Goal: Information Seeking & Learning: Learn about a topic

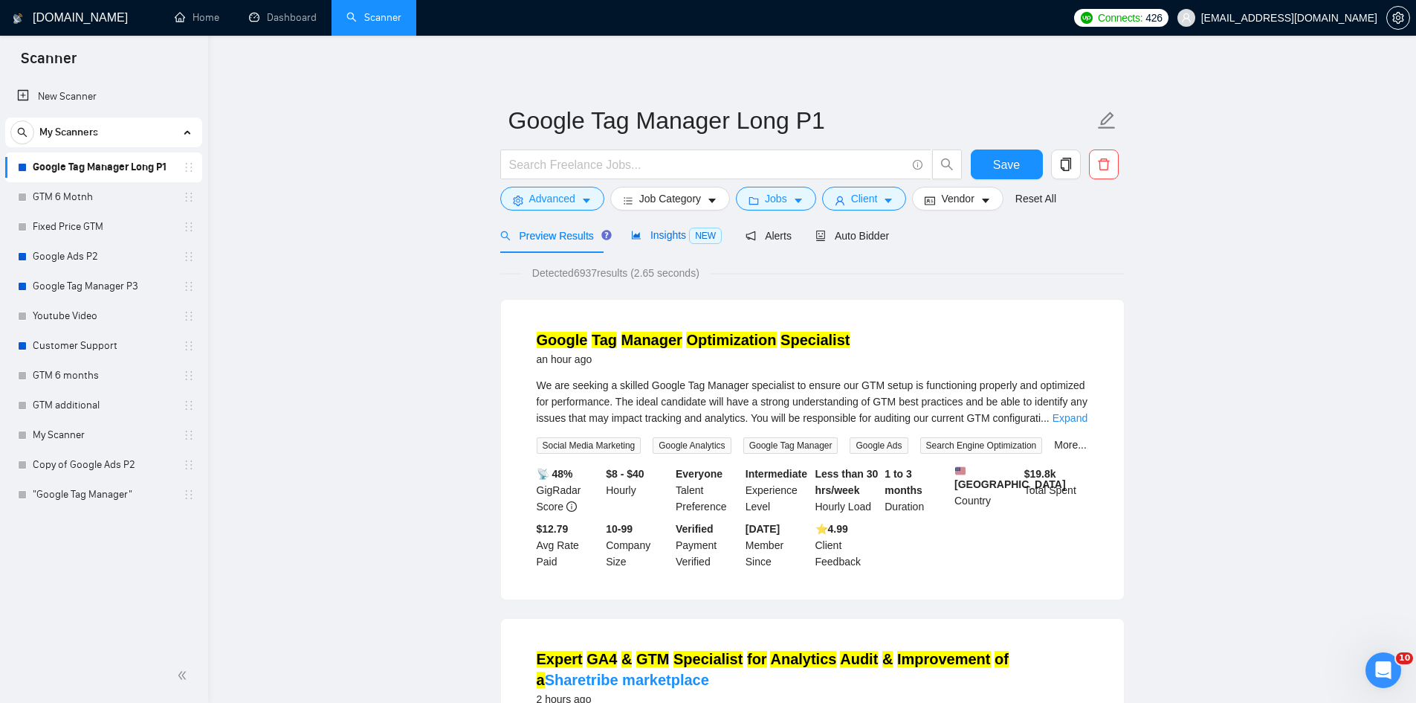
click at [663, 231] on span "Insights NEW" at bounding box center [676, 235] width 91 height 12
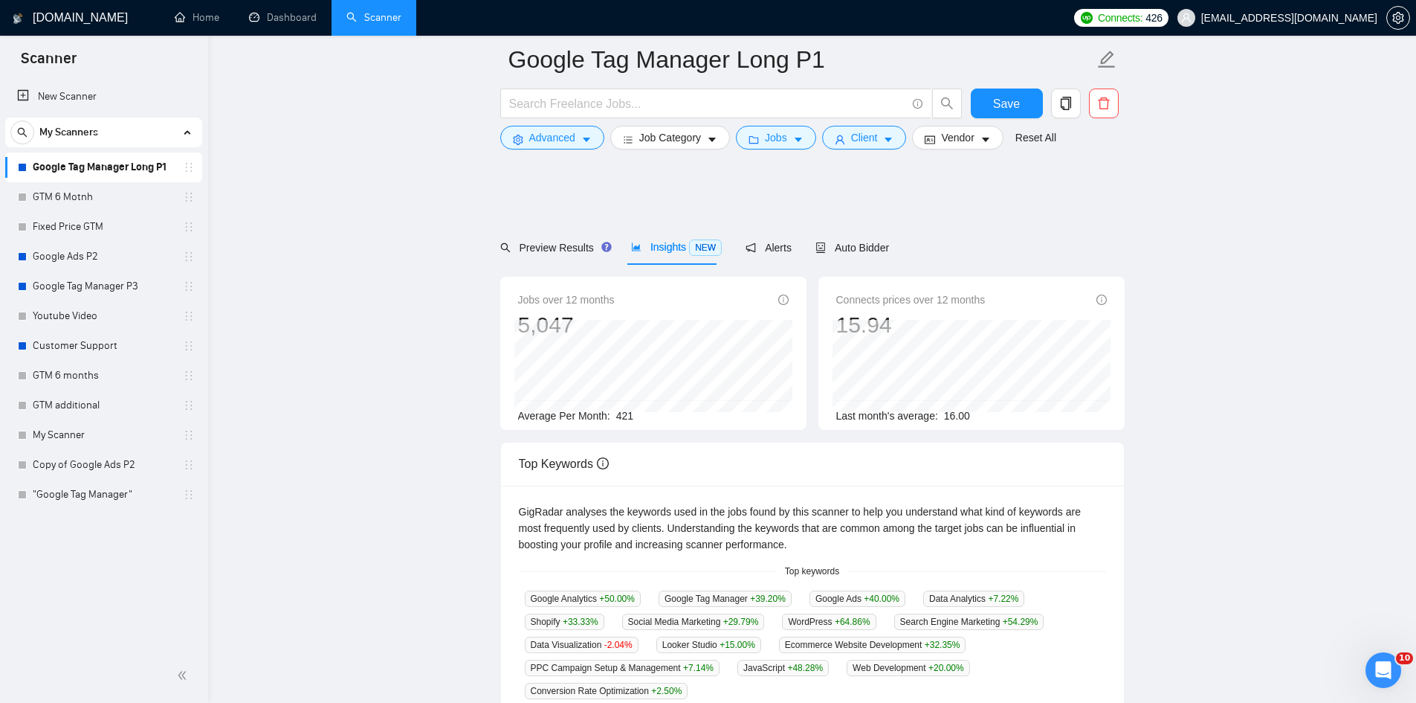
scroll to position [223, 0]
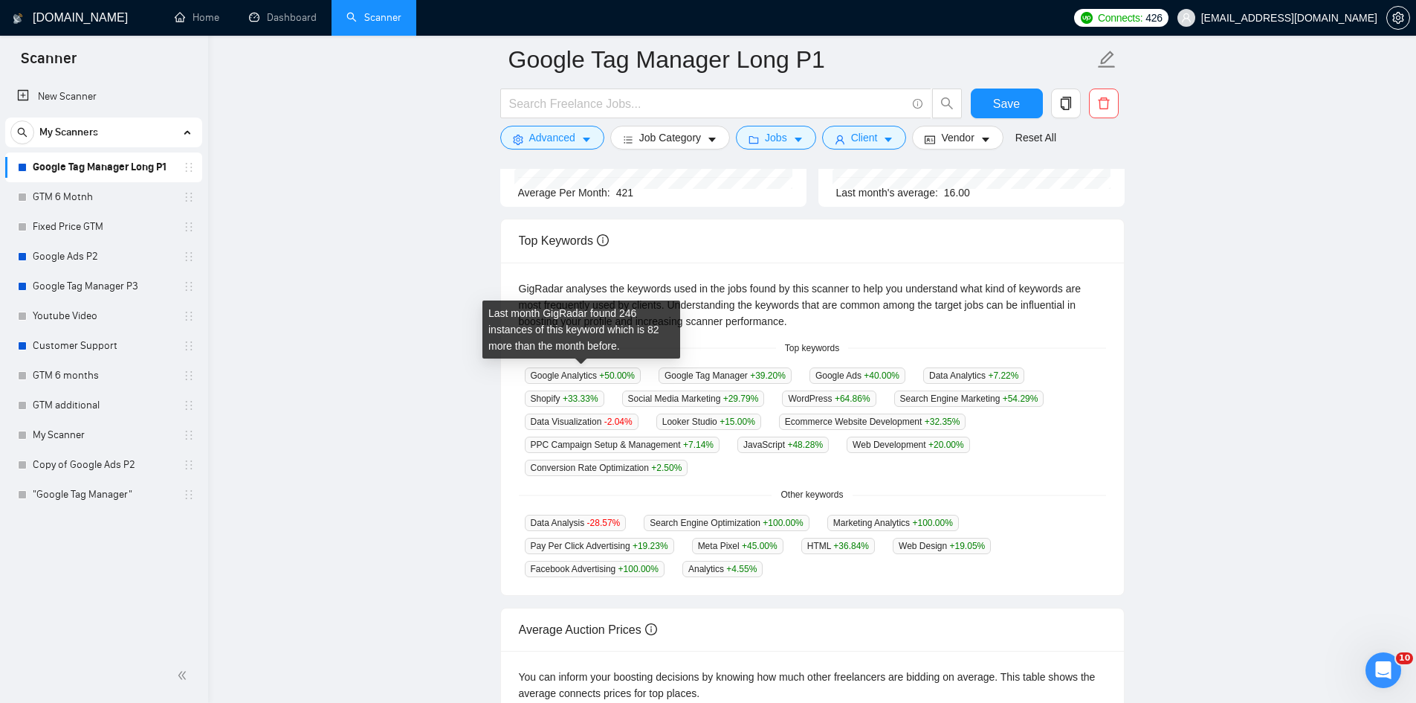
click at [544, 376] on span "Google Analytics +50.00 %" at bounding box center [583, 375] width 116 height 16
click at [564, 371] on span "Google Analytics +50.00 %" at bounding box center [583, 375] width 116 height 16
click at [598, 375] on span "Google Analytics +50.00 %" at bounding box center [583, 375] width 116 height 16
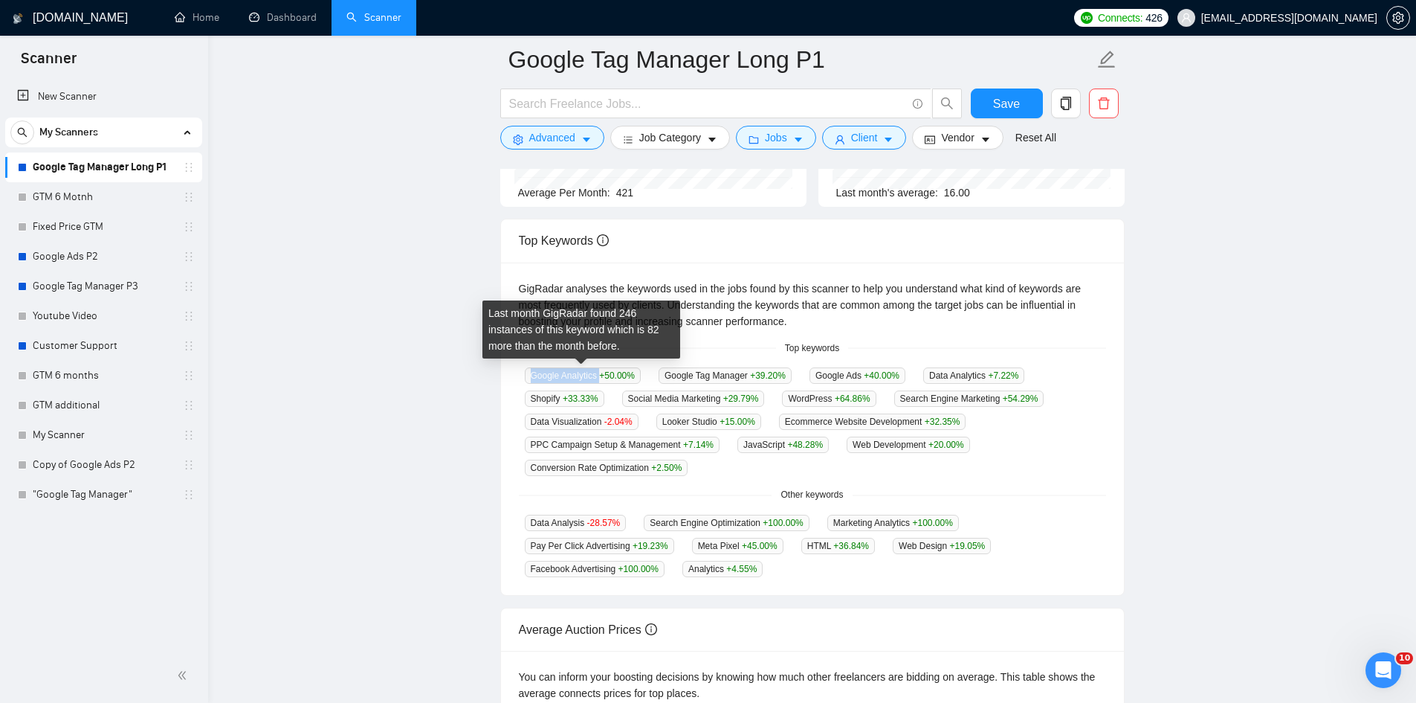
drag, startPoint x: 598, startPoint y: 375, endPoint x: 531, endPoint y: 375, distance: 66.9
click at [531, 375] on span "Google Analytics +50.00 %" at bounding box center [583, 375] width 116 height 16
copy span "Google Analytics"
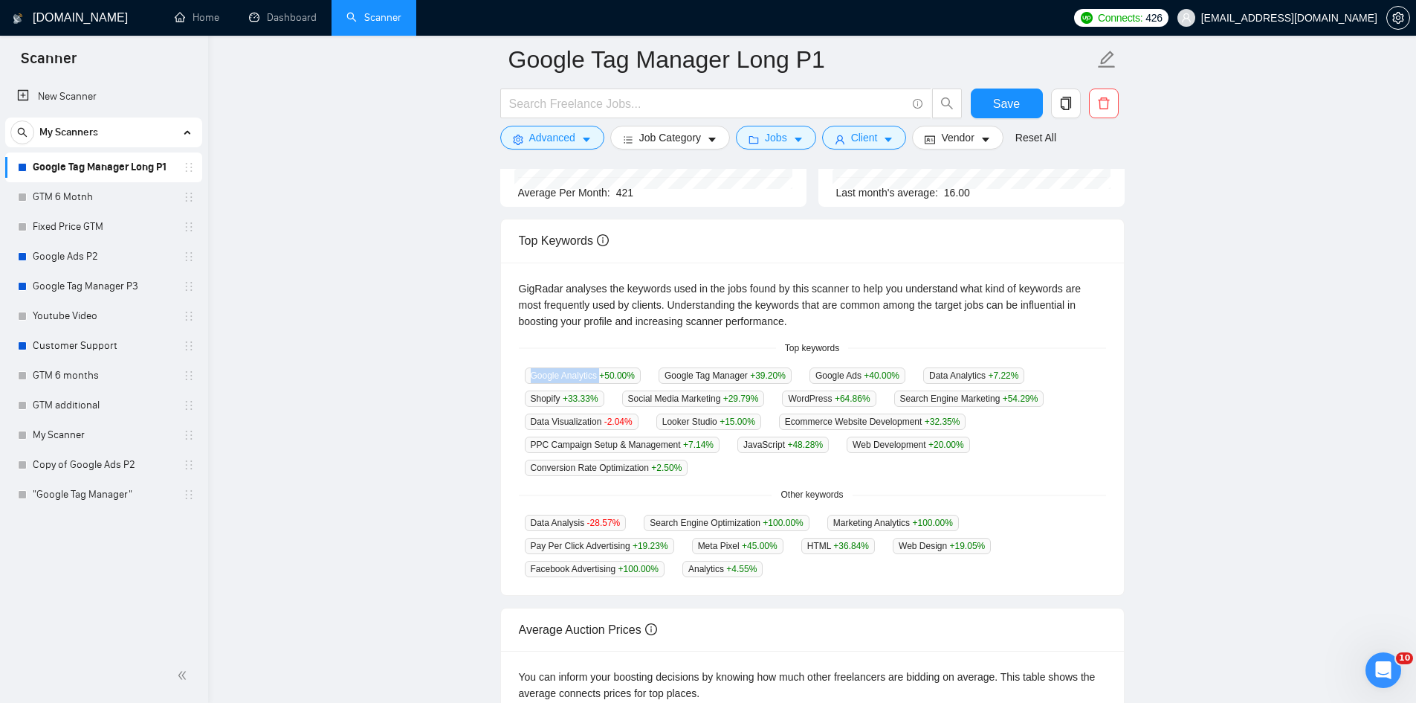
click at [673, 369] on span "Google Tag Manager +39.20 %" at bounding box center [725, 375] width 133 height 16
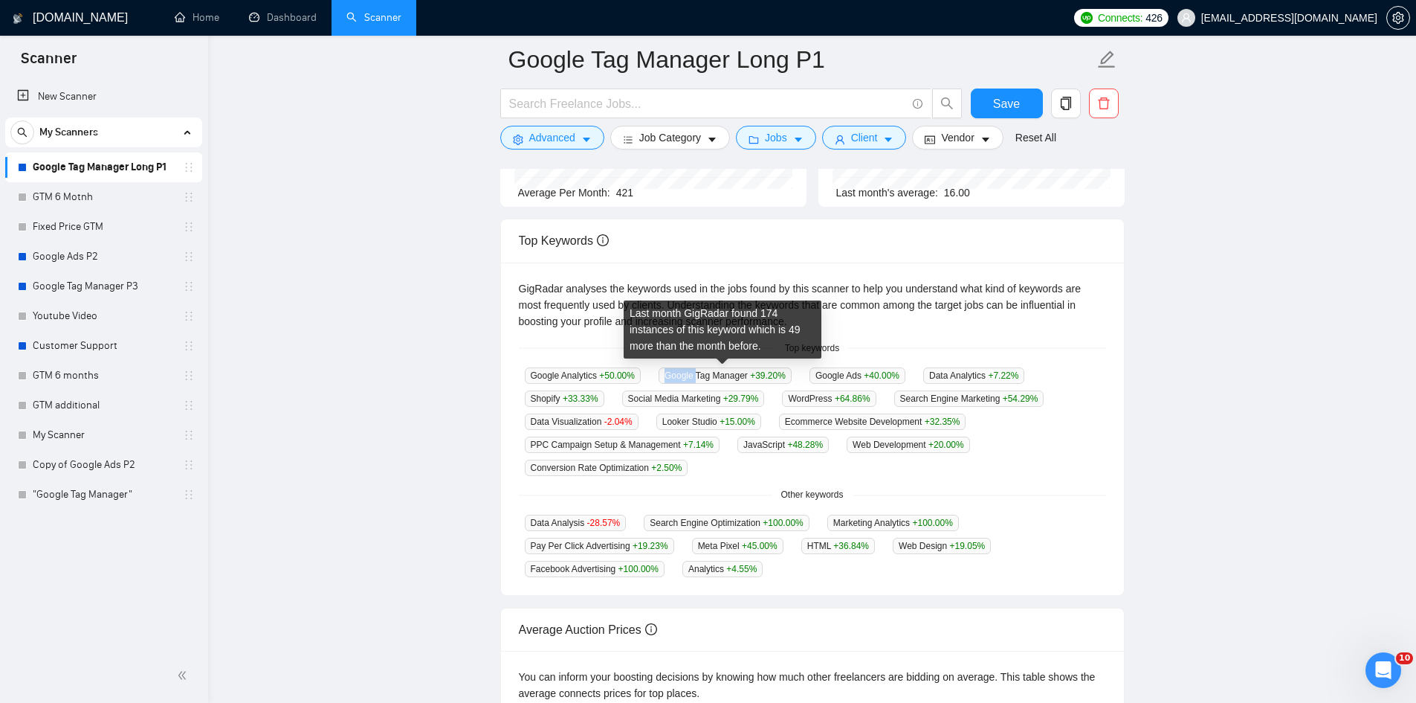
click at [673, 369] on span "Google Tag Manager +39.20 %" at bounding box center [725, 375] width 133 height 16
copy span "Google Tag Manager +39.20 %"
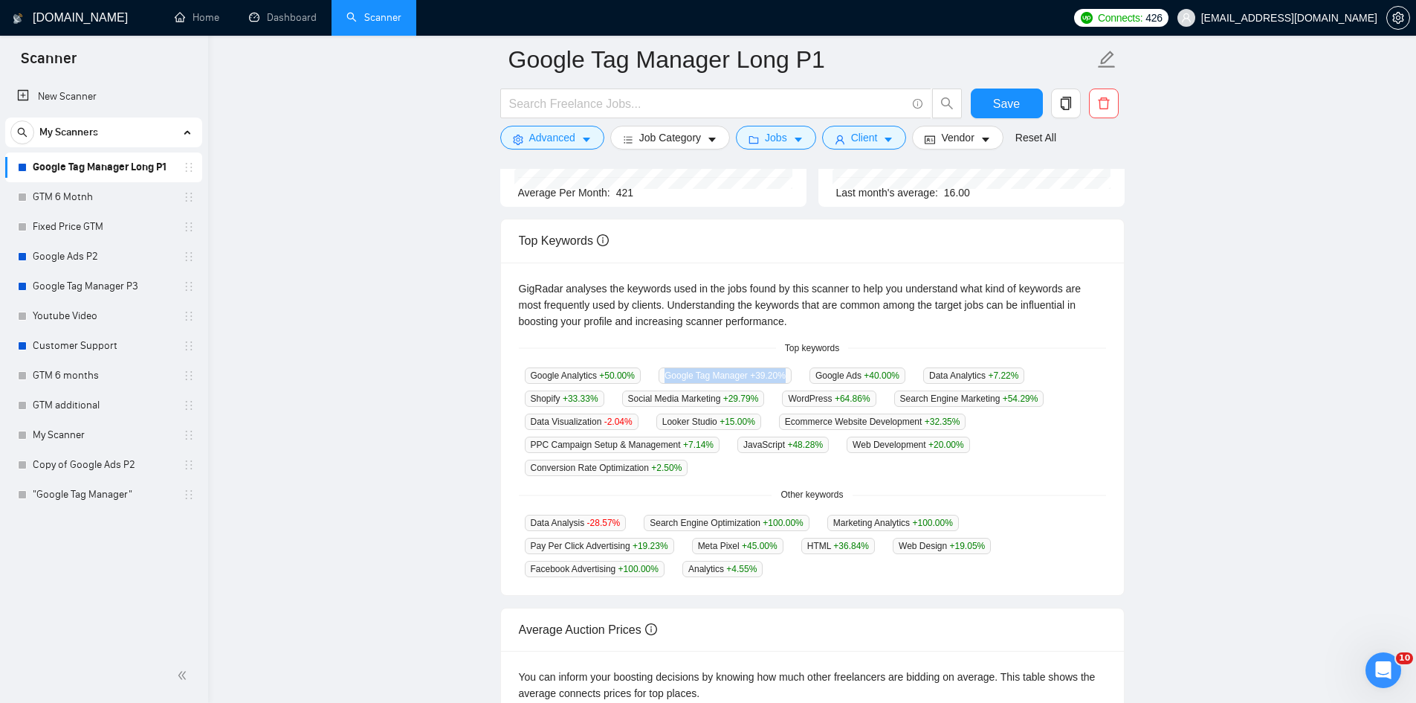
click at [1155, 453] on main "Google Tag Manager Long P1 Save Advanced Job Category Jobs Client Vendor Reset …" at bounding box center [812, 363] width 1160 height 1055
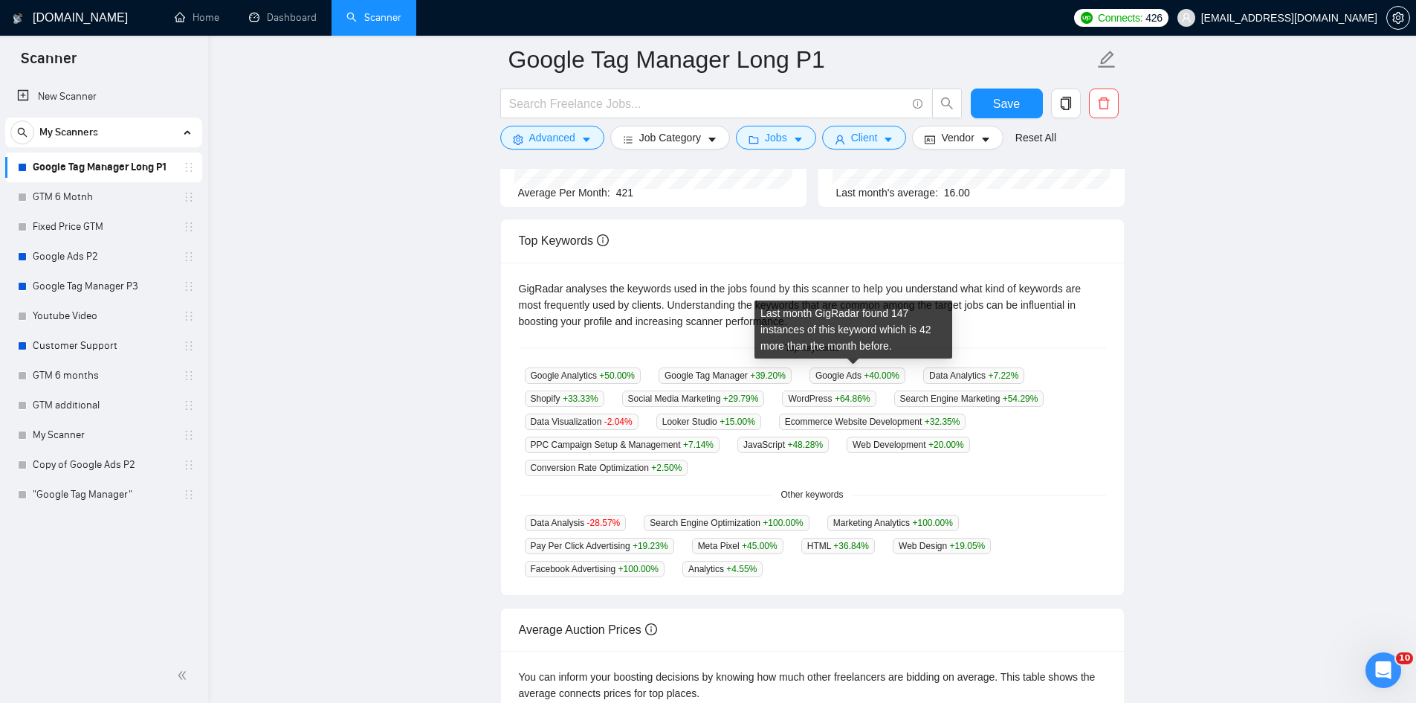
click at [827, 377] on span "Google Ads +40.00 %" at bounding box center [858, 375] width 96 height 16
click at [839, 368] on span "Google Ads +40.00 %" at bounding box center [858, 375] width 96 height 16
copy span "Google Ads +40.00 %"
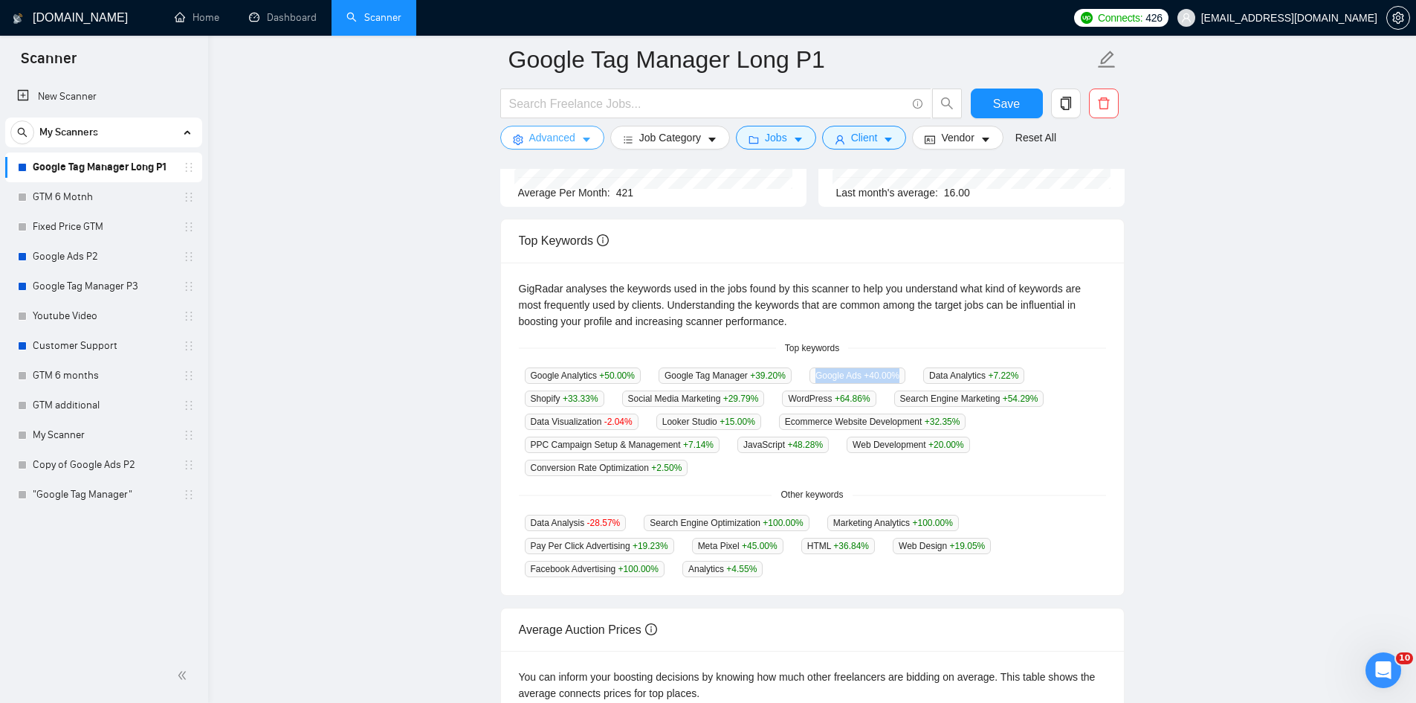
click at [548, 131] on span "Advanced" at bounding box center [552, 137] width 46 height 16
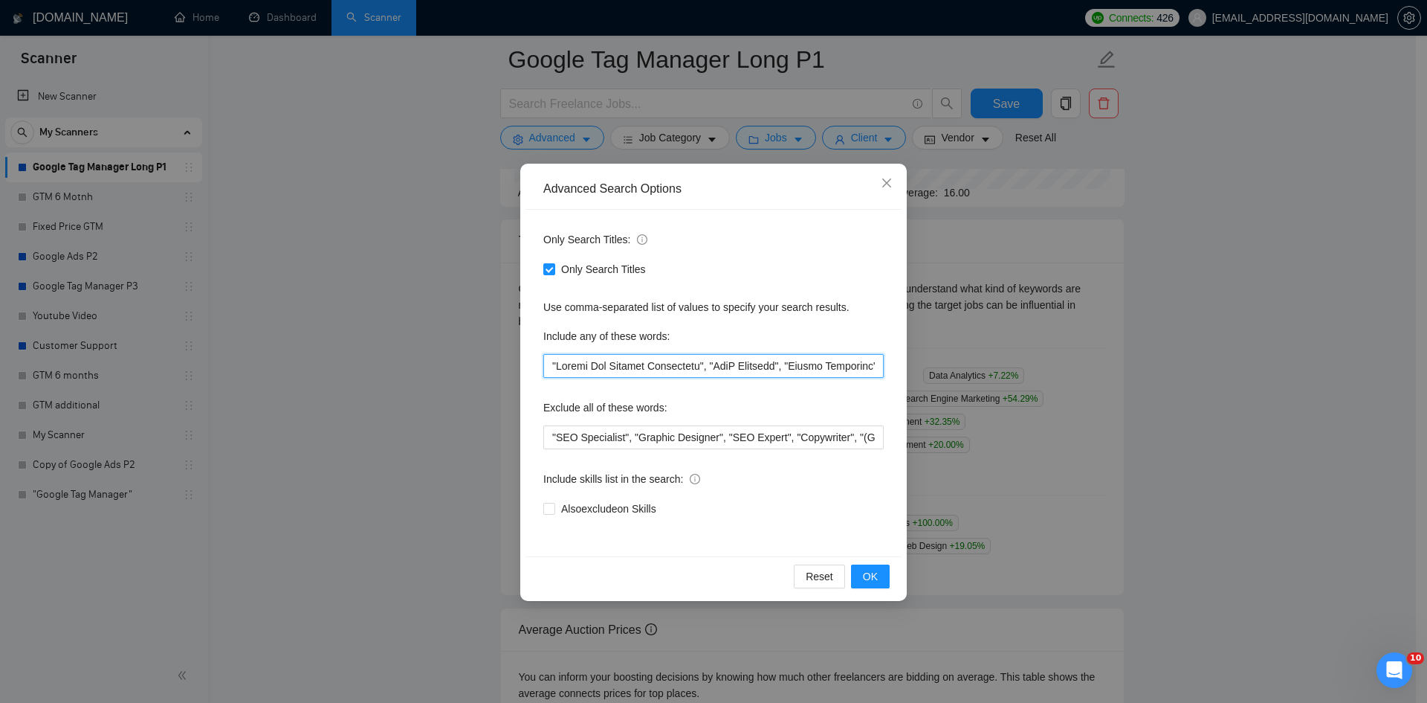
click at [553, 366] on input "text" at bounding box center [713, 366] width 340 height 24
click at [351, 271] on div "Advanced Search Options Only Search Titles: Only Search Titles Use comma-separa…" at bounding box center [713, 351] width 1427 height 703
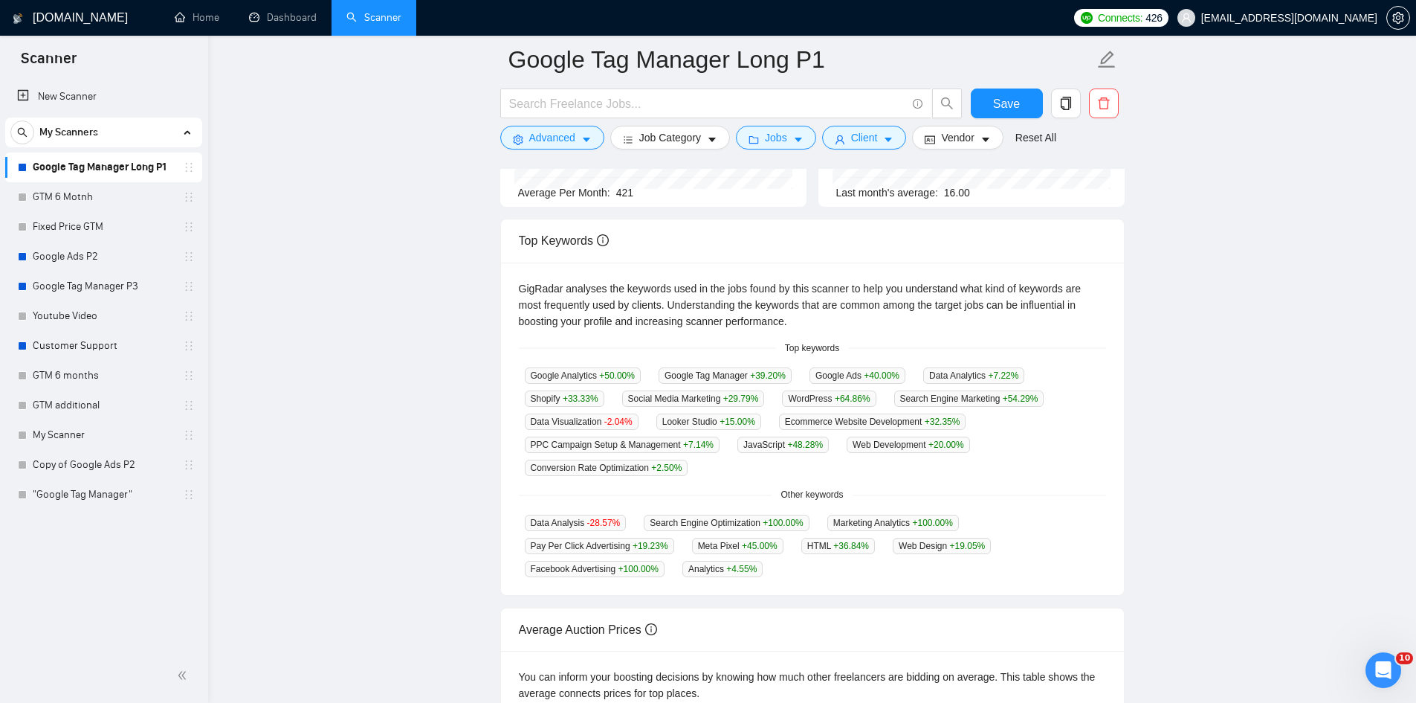
click at [849, 329] on div "GigRadar analyses the keywords used in the jobs found by this scanner to help y…" at bounding box center [812, 428] width 623 height 333
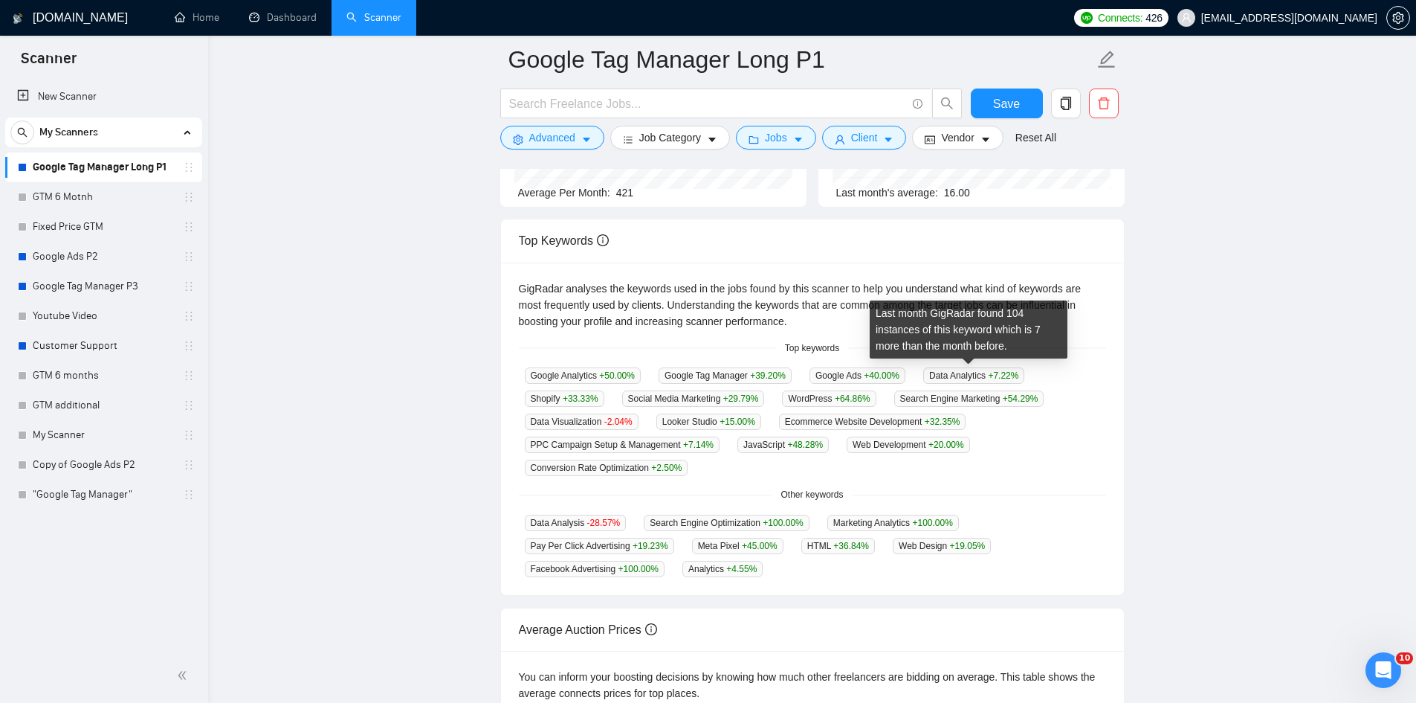
click at [944, 378] on span "Data Analytics +7.22 %" at bounding box center [973, 375] width 101 height 16
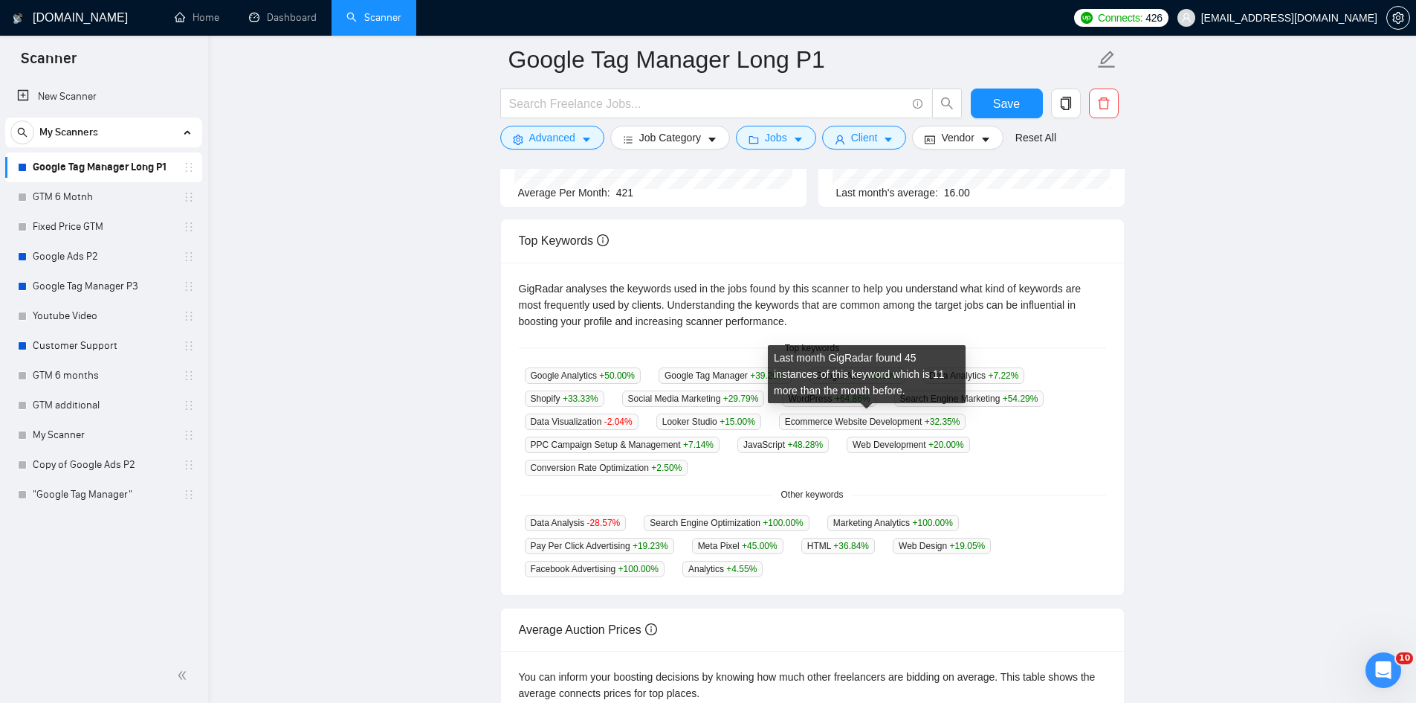
click at [958, 387] on div "Last month GigRadar found 45 instances of this keyword which is 11 more than th…" at bounding box center [867, 374] width 198 height 58
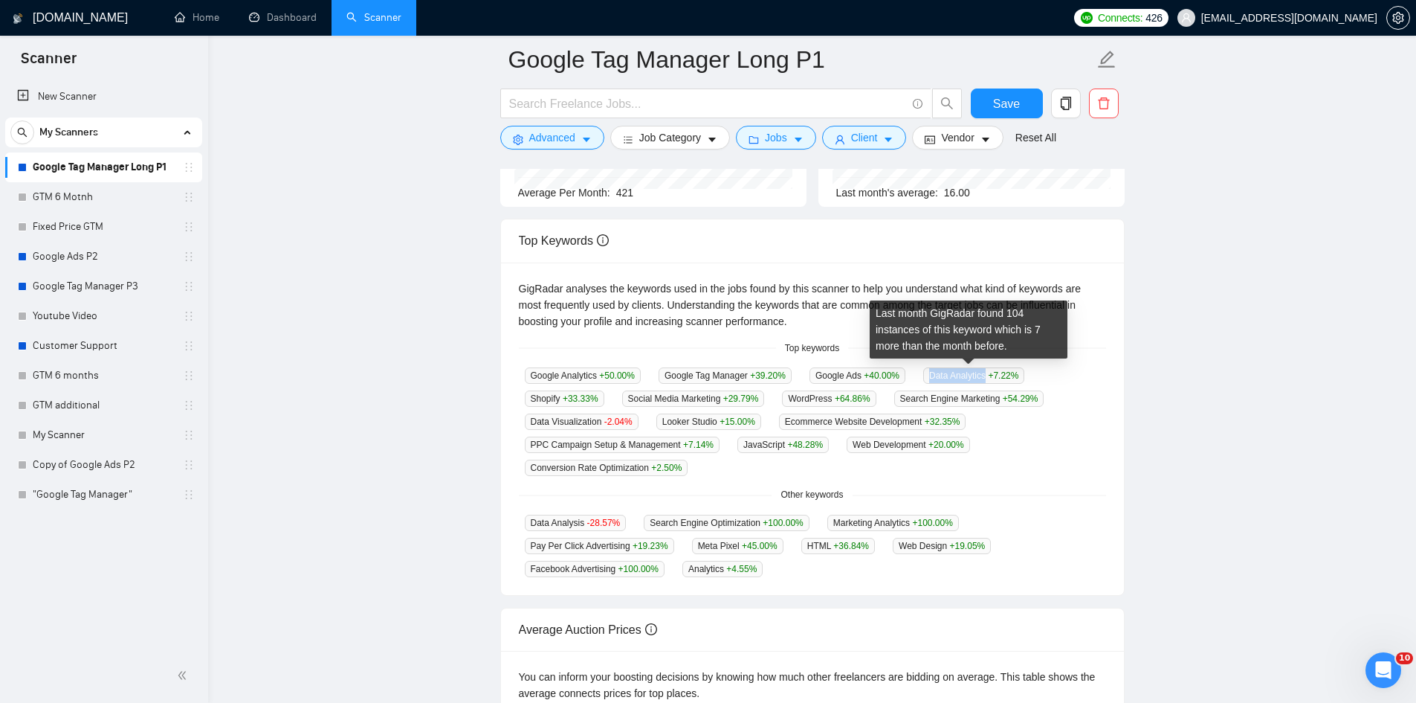
drag, startPoint x: 980, startPoint y: 373, endPoint x: 922, endPoint y: 375, distance: 58.0
click at [923, 375] on span "Data Analytics +7.22 %" at bounding box center [973, 375] width 101 height 16
copy span "Data Analytics"
